Goal: Transaction & Acquisition: Subscribe to service/newsletter

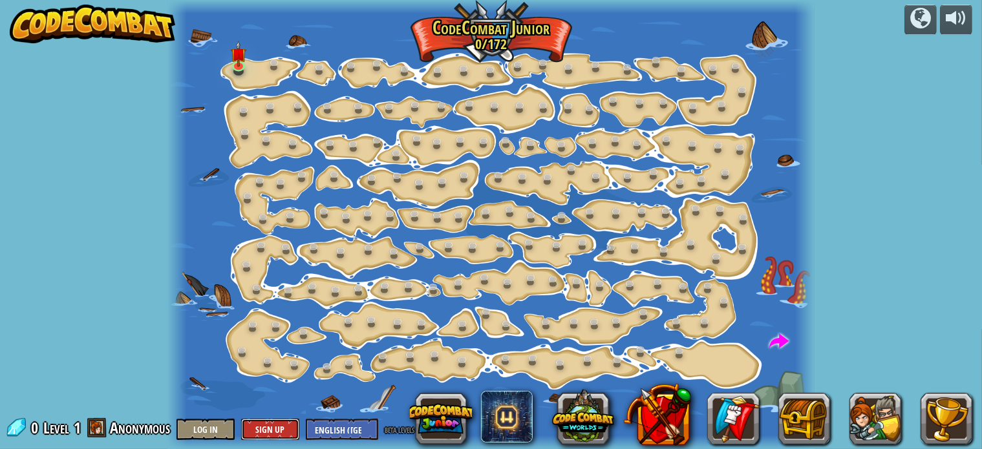
click at [272, 427] on button "Sign Up" at bounding box center [270, 429] width 58 height 21
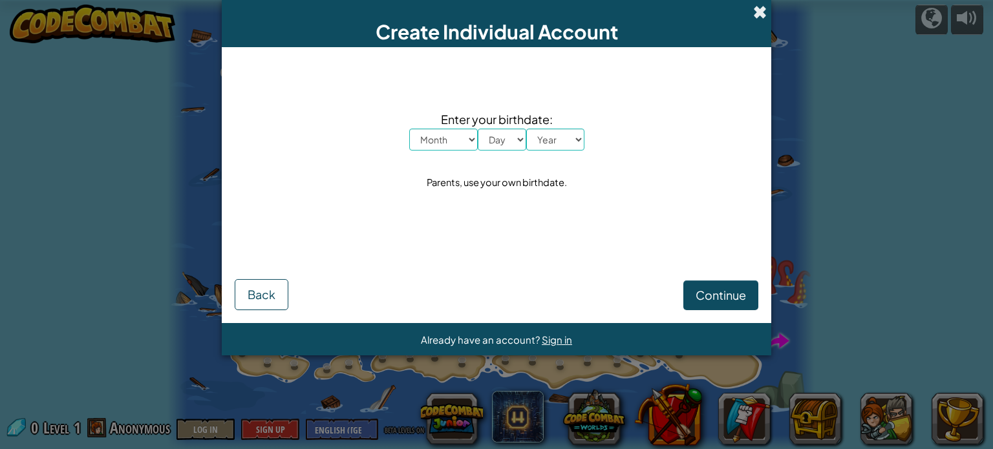
click at [761, 10] on span at bounding box center [760, 12] width 14 height 14
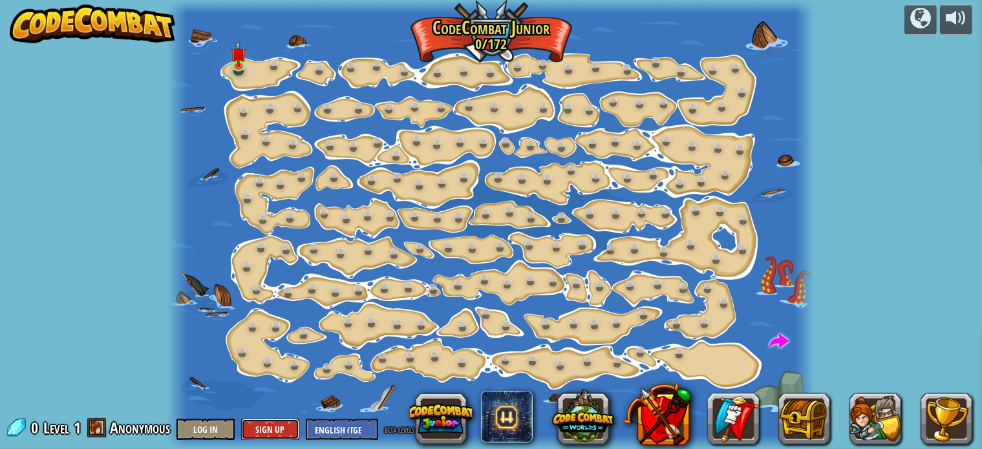
click at [274, 429] on button "Sign Up" at bounding box center [270, 429] width 58 height 21
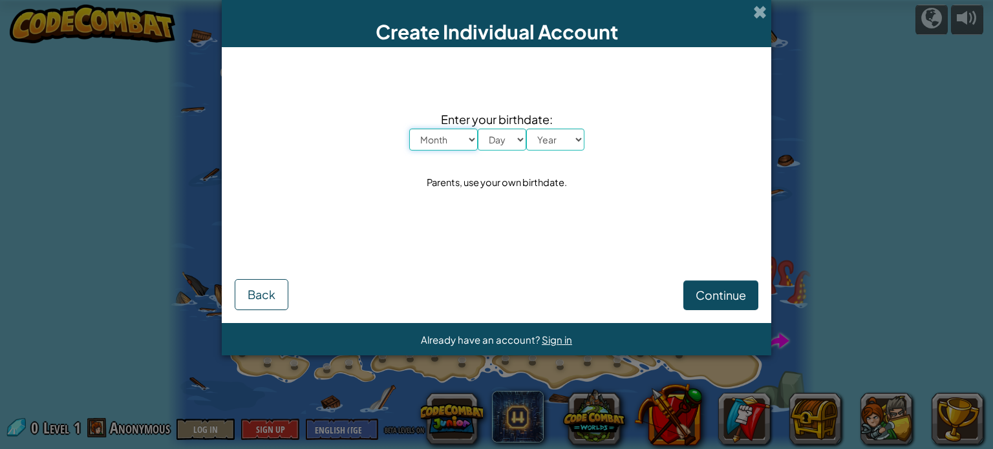
click at [464, 144] on select "Month January February March April May June July August September October Novem…" at bounding box center [443, 140] width 69 height 22
select select "9"
click at [409, 129] on select "Month January February March April May June July August September October Novem…" at bounding box center [443, 140] width 69 height 22
click at [512, 142] on select "Day 1 2 3 4 5 6 7 8 9 10 11 12 13 14 15 16 17 18 19 20 21 22 23 24 25 26 27 28 …" at bounding box center [502, 140] width 49 height 22
select select "24"
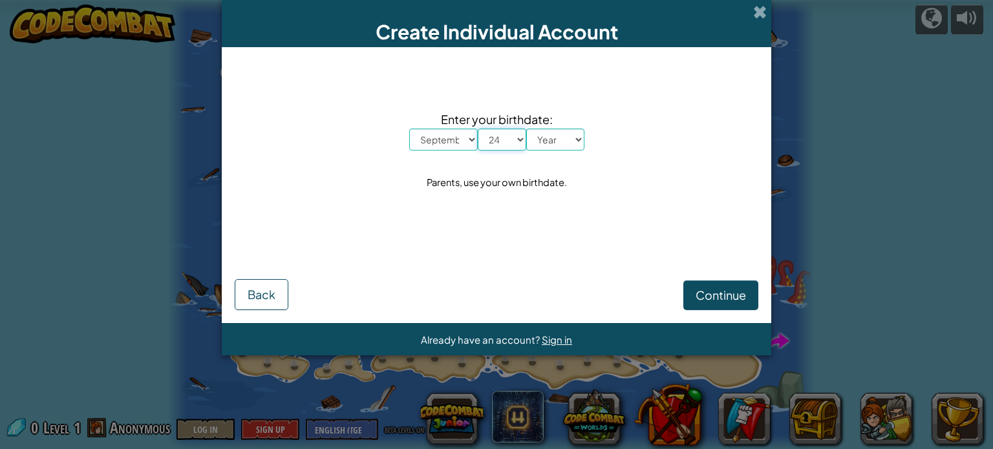
click at [478, 129] on select "Day 1 2 3 4 5 6 7 8 9 10 11 12 13 14 15 16 17 18 19 20 21 22 23 24 25 26 27 28 …" at bounding box center [502, 140] width 49 height 22
click at [563, 136] on select "Year [DATE] 2024 2023 2022 2021 2020 2019 2018 2017 2016 2015 2014 2013 2012 20…" at bounding box center [555, 140] width 58 height 22
select select "2011"
click at [526, 129] on select "Year [DATE] 2024 2023 2022 2021 2020 2019 2018 2017 2016 2015 2014 2013 2012 20…" at bounding box center [555, 140] width 58 height 22
click at [698, 303] on button "Continue" at bounding box center [721, 296] width 75 height 30
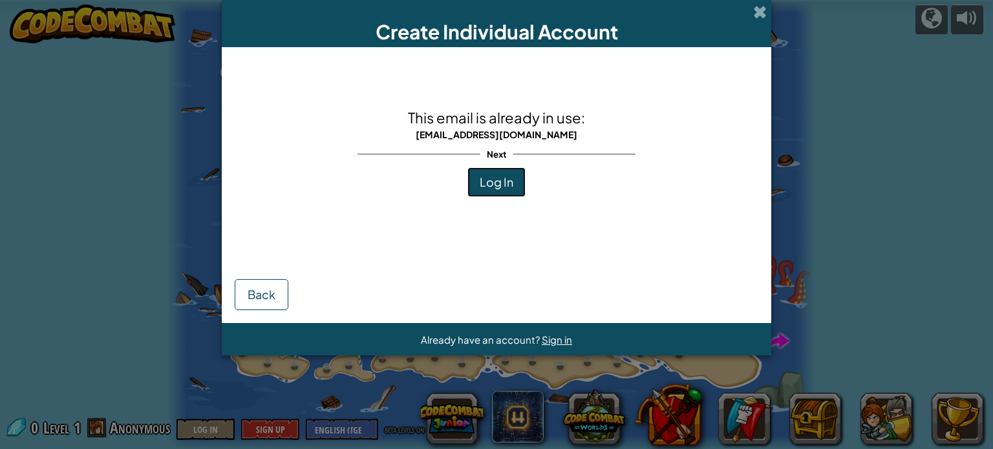
click at [494, 182] on span "Log In" at bounding box center [497, 182] width 34 height 15
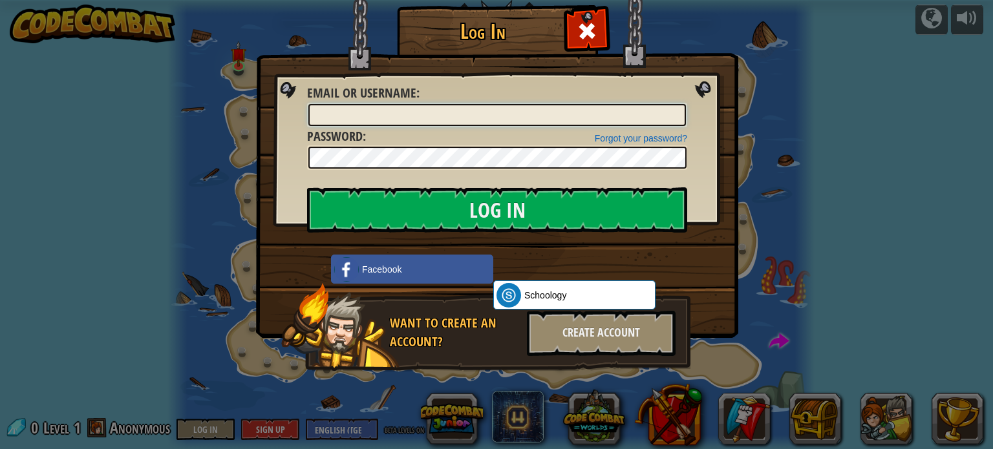
click at [502, 111] on input "Email or Username :" at bounding box center [497, 115] width 378 height 22
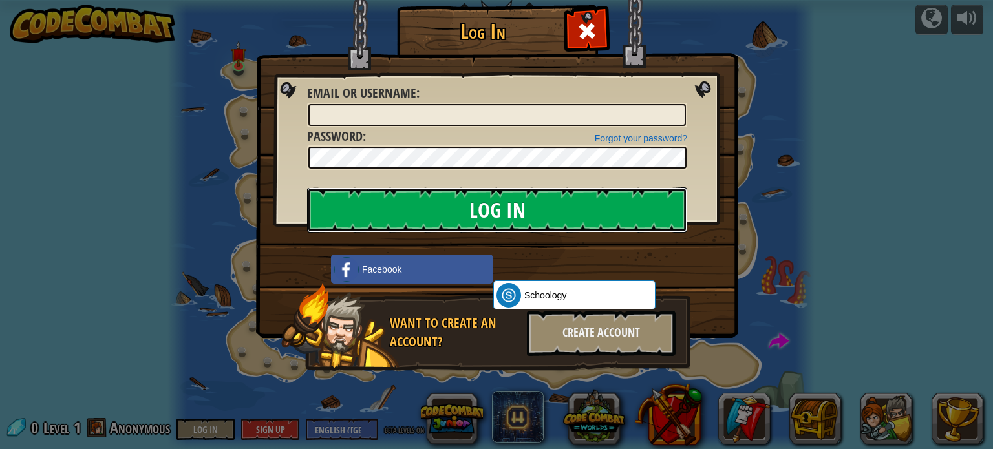
click at [494, 200] on input "Log In" at bounding box center [497, 210] width 380 height 45
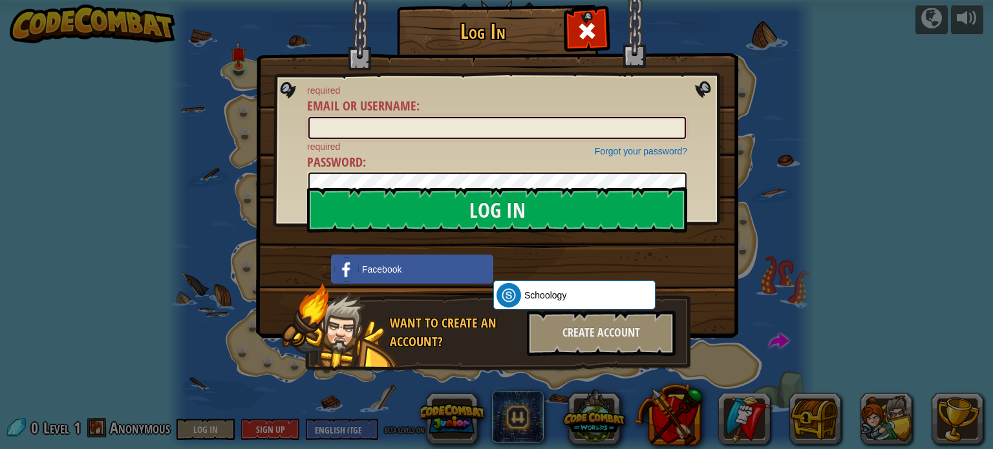
click at [531, 122] on input "Email or Username :" at bounding box center [497, 128] width 378 height 22
